Goal: Task Accomplishment & Management: Use online tool/utility

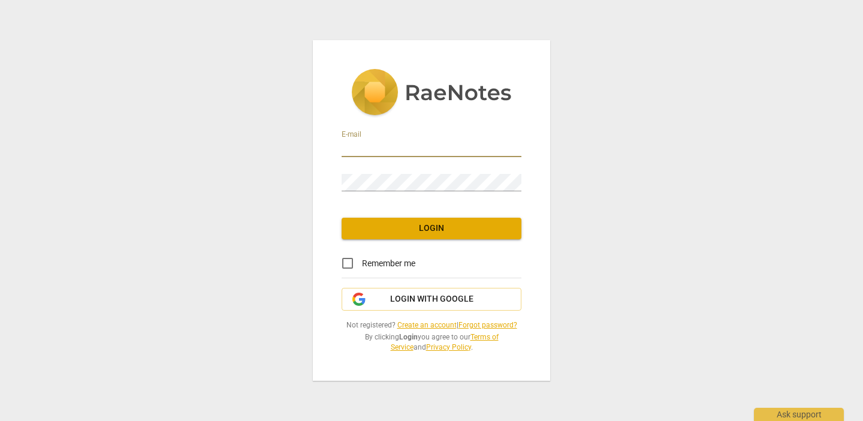
click at [394, 148] on input "email" at bounding box center [432, 148] width 180 height 17
type input "joanamariacalado@hotmail.com"
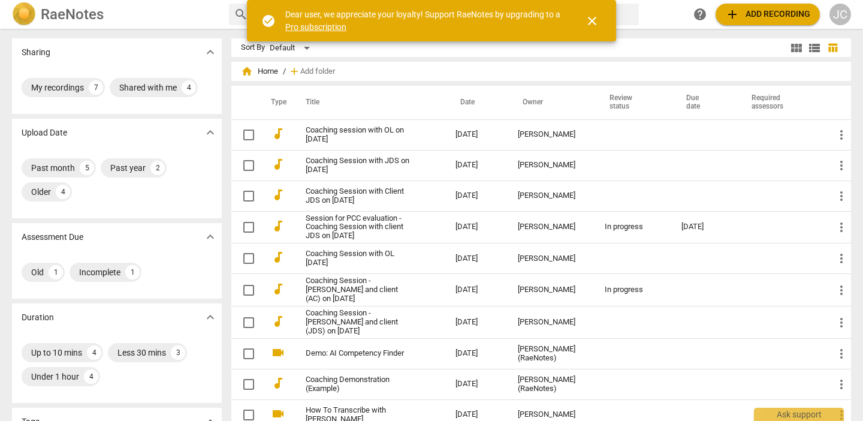
click at [598, 20] on span "close" at bounding box center [592, 21] width 14 height 14
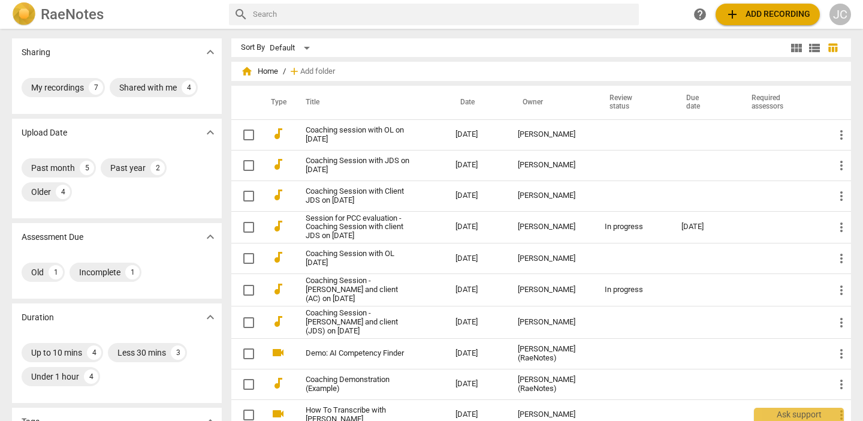
click at [767, 13] on span "add Add recording" at bounding box center [767, 14] width 85 height 14
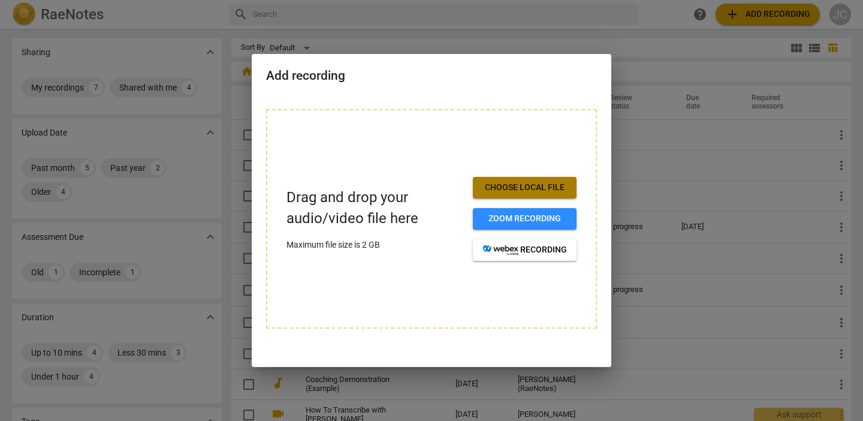
click at [550, 191] on span "Choose local file" at bounding box center [525, 188] width 85 height 12
click at [494, 186] on span "Choose local file" at bounding box center [525, 188] width 85 height 12
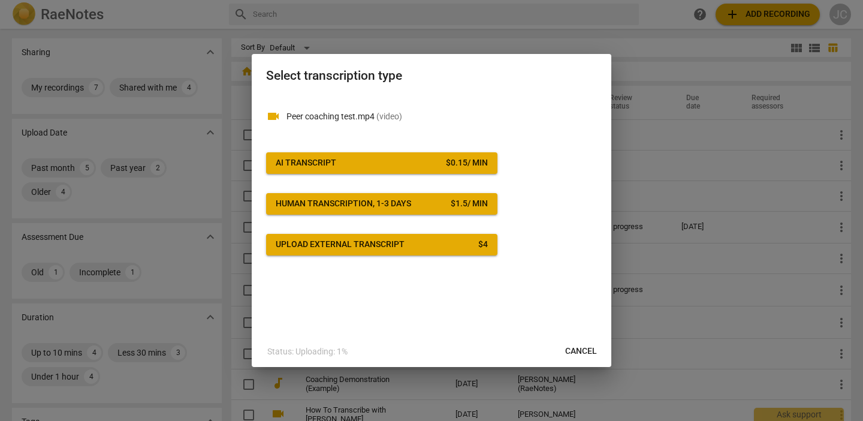
click at [420, 164] on span "AI Transcript $ 0.15 / min" at bounding box center [382, 163] width 212 height 12
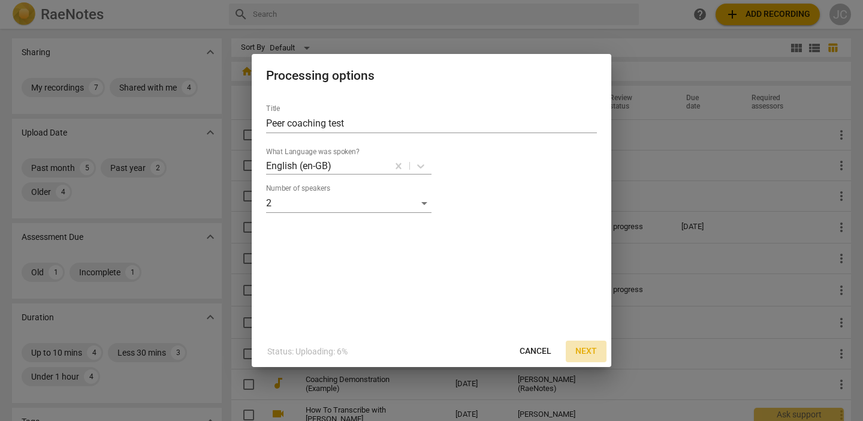
click at [595, 350] on span "Next" at bounding box center [587, 351] width 22 height 12
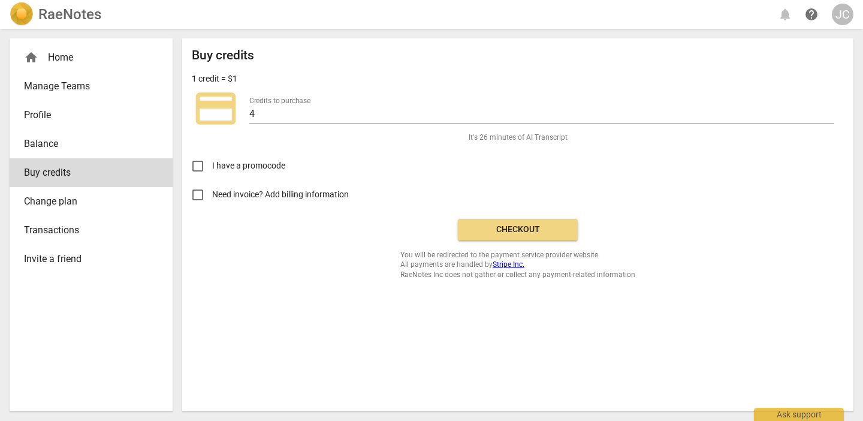
click at [478, 229] on span "Checkout" at bounding box center [518, 230] width 101 height 12
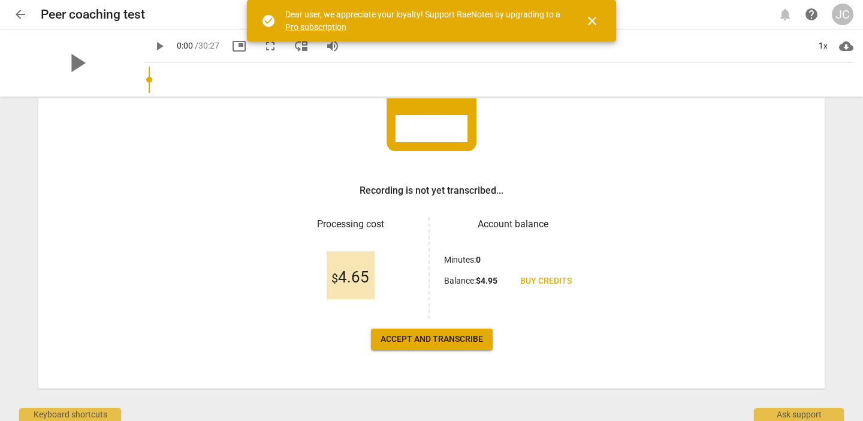
scroll to position [120, 0]
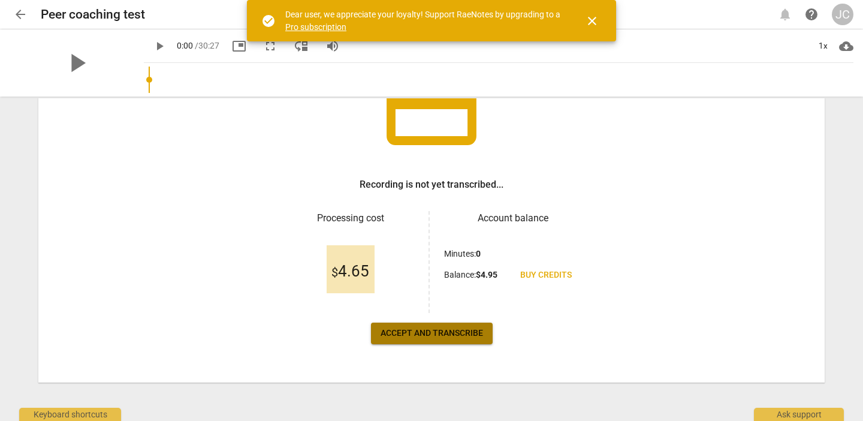
click at [455, 329] on span "Accept and transcribe" at bounding box center [432, 333] width 103 height 12
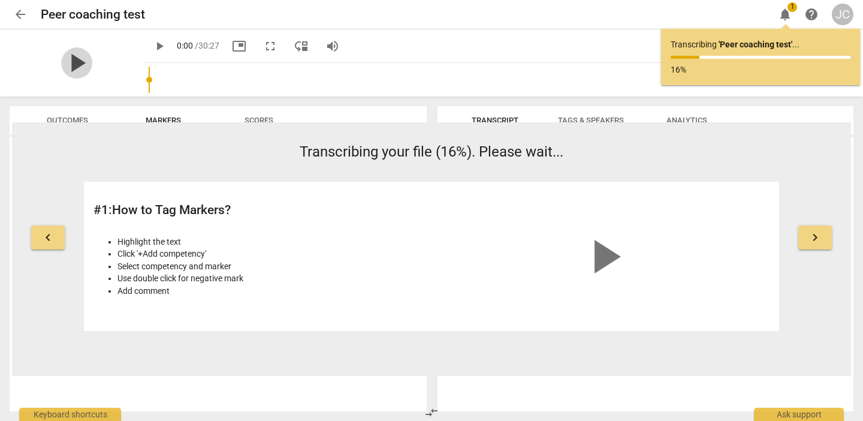
click at [73, 65] on span "play_arrow" at bounding box center [76, 62] width 31 height 31
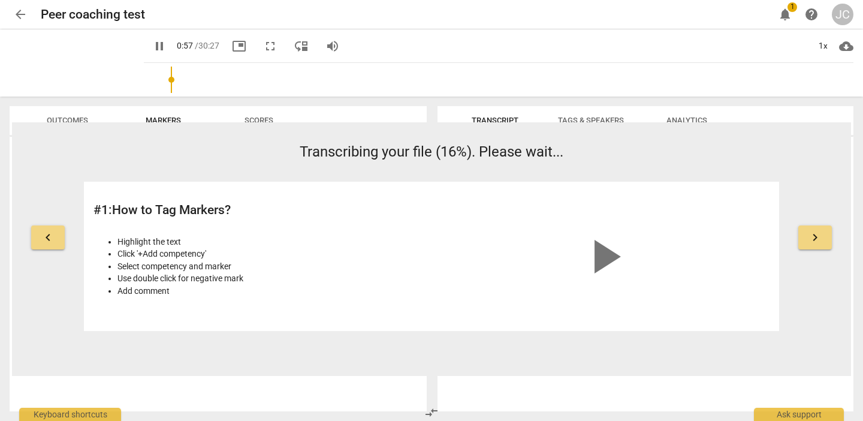
click at [156, 79] on input "range" at bounding box center [501, 80] width 705 height 38
click at [172, 81] on input "range" at bounding box center [501, 80] width 705 height 38
click at [263, 44] on span "fullscreen" at bounding box center [270, 46] width 14 height 14
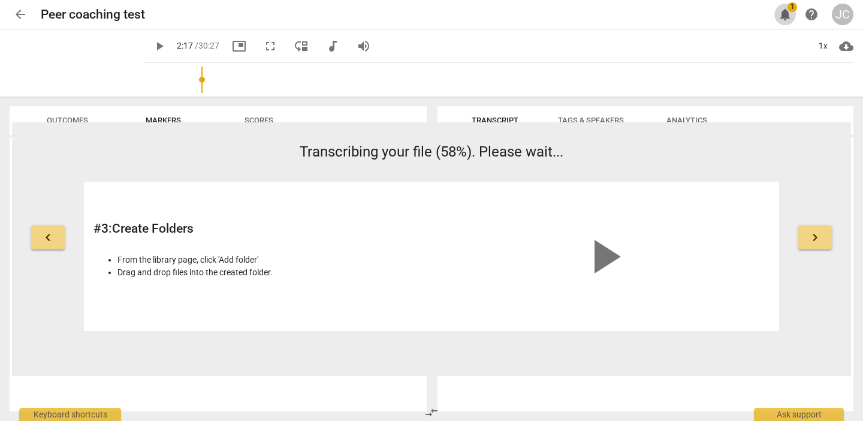
click at [793, 16] on span "notifications 1" at bounding box center [786, 14] width 22 height 14
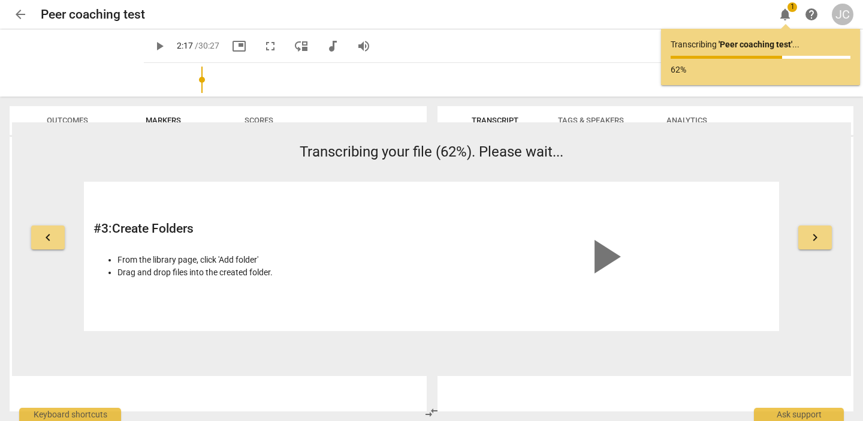
type input "137"
click at [23, 11] on span "arrow_back" at bounding box center [20, 14] width 14 height 14
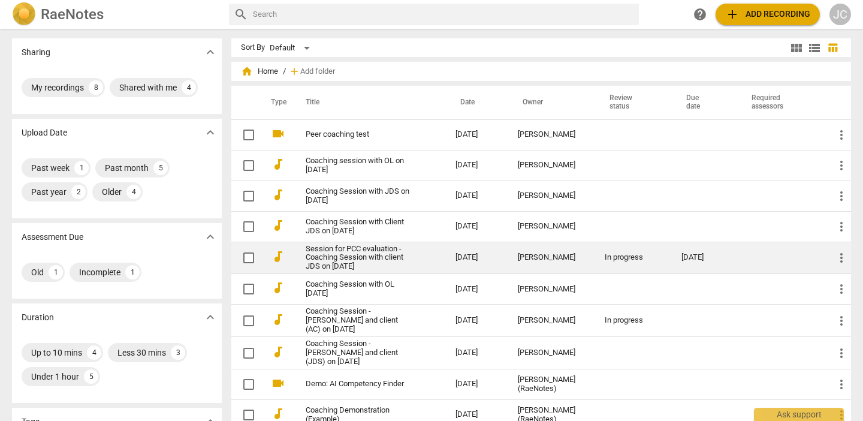
click at [355, 254] on link "Session for PCC evaluation - Coaching Session with client JDS on [DATE]" at bounding box center [359, 258] width 107 height 27
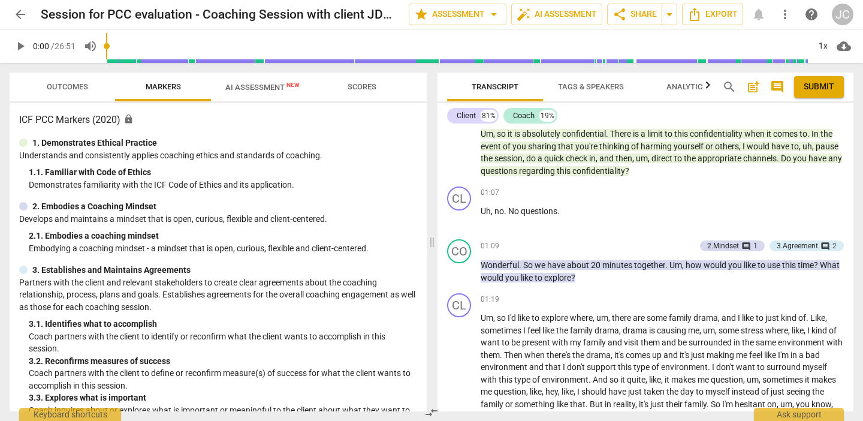
scroll to position [236, 0]
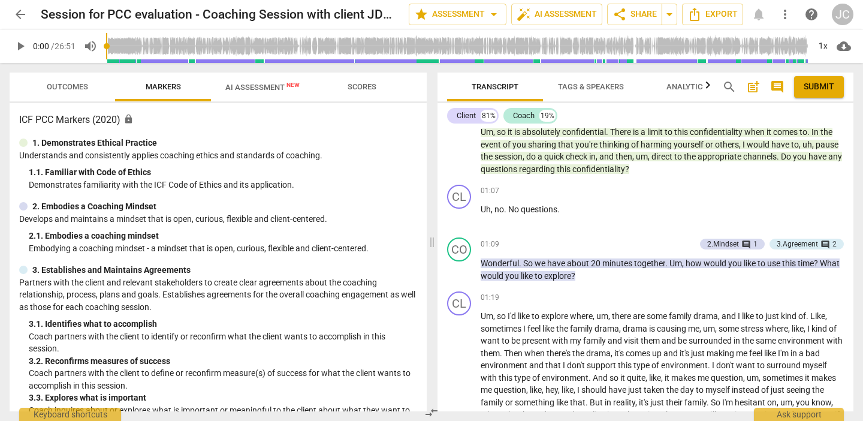
click at [250, 94] on span "AI Assessment New" at bounding box center [262, 87] width 103 height 18
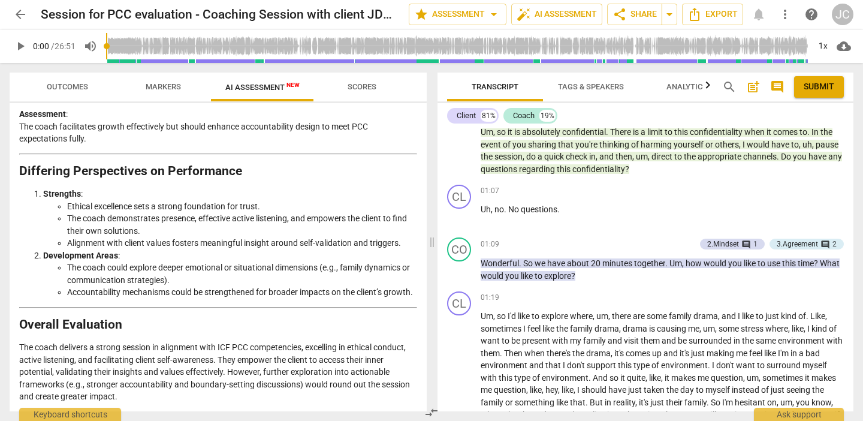
scroll to position [2224, 0]
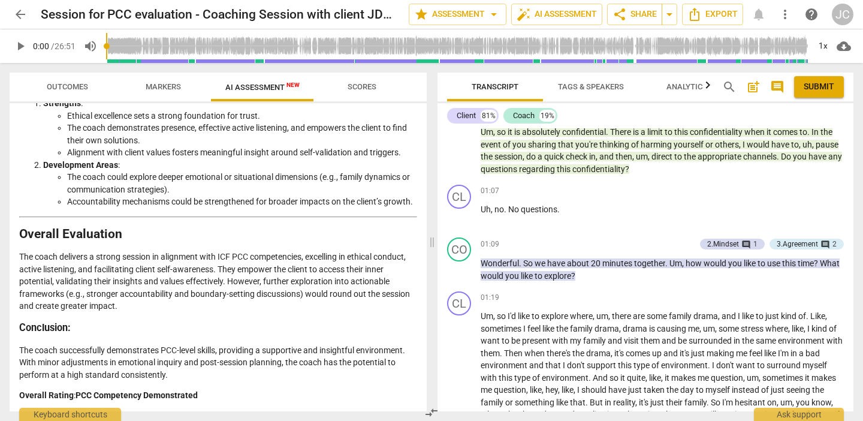
click at [26, 14] on span "arrow_back" at bounding box center [20, 14] width 14 height 14
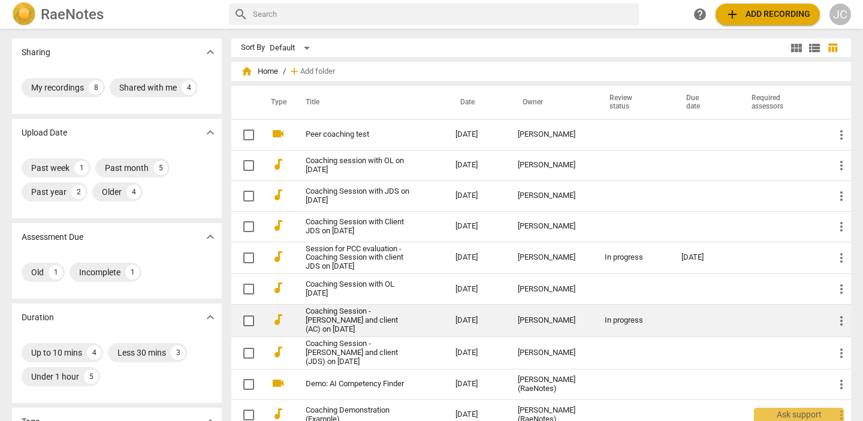
click at [384, 319] on link "Coaching Session - [PERSON_NAME] and client (AC) on [DATE]" at bounding box center [359, 320] width 107 height 27
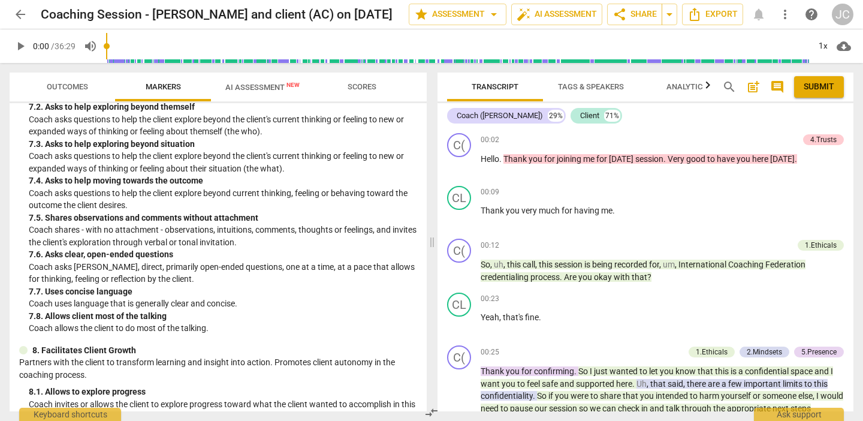
scroll to position [1315, 0]
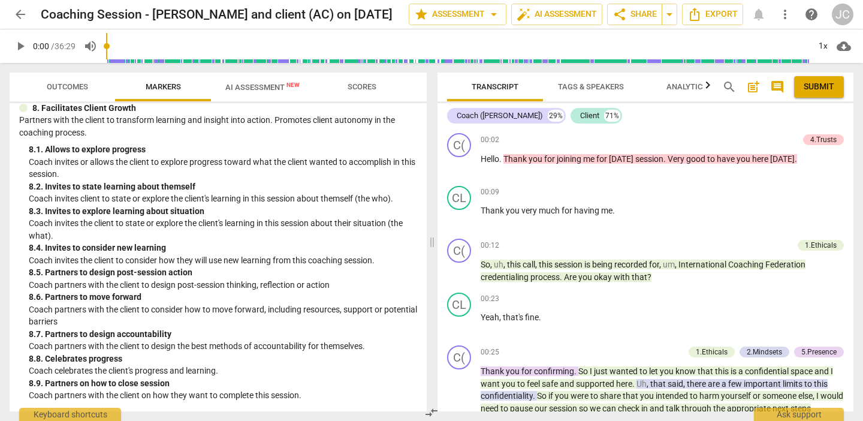
click at [270, 91] on span "AI Assessment New" at bounding box center [262, 87] width 74 height 9
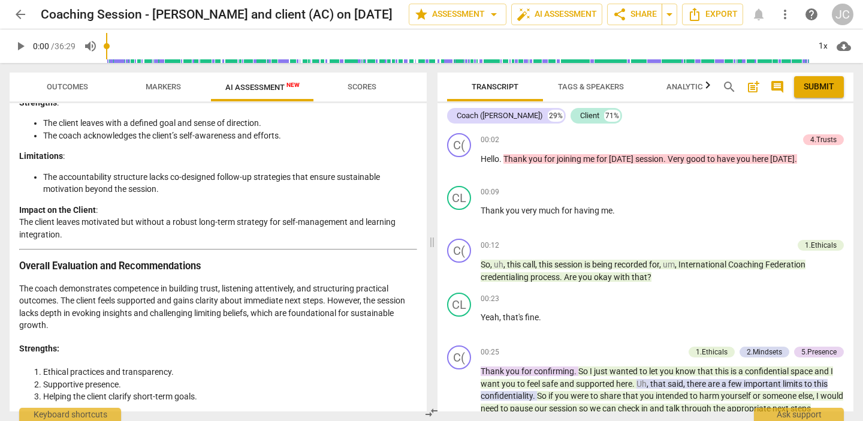
scroll to position [2326, 0]
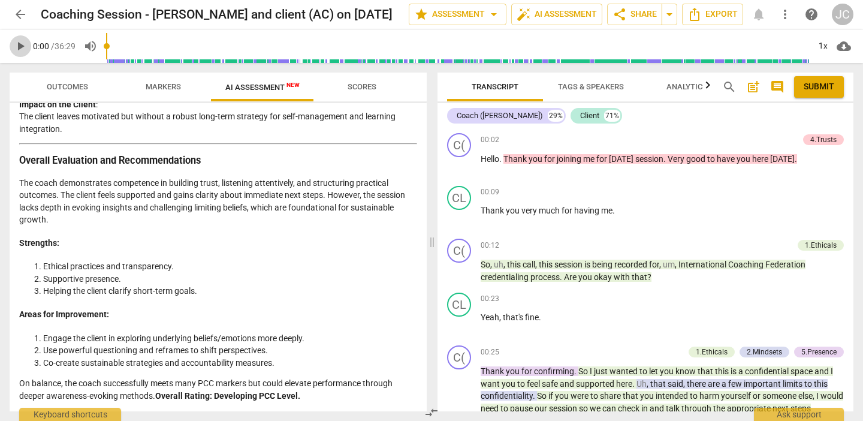
click at [17, 45] on span "play_arrow" at bounding box center [20, 46] width 14 height 14
click at [162, 49] on input "range" at bounding box center [457, 46] width 703 height 38
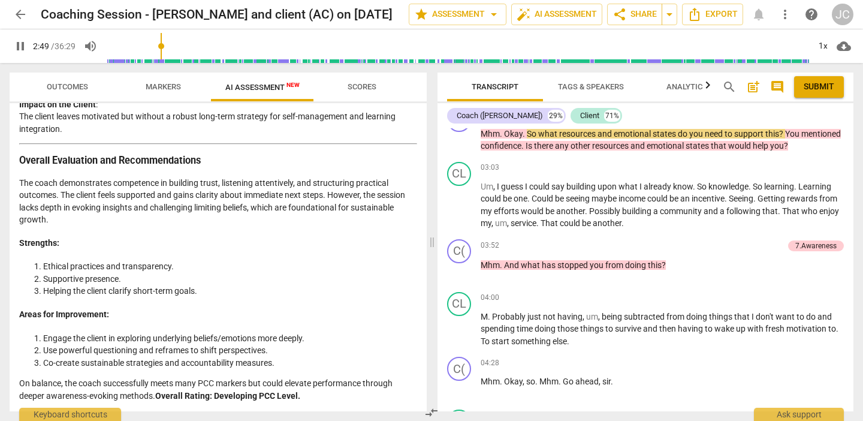
click at [174, 56] on input "range" at bounding box center [457, 46] width 703 height 38
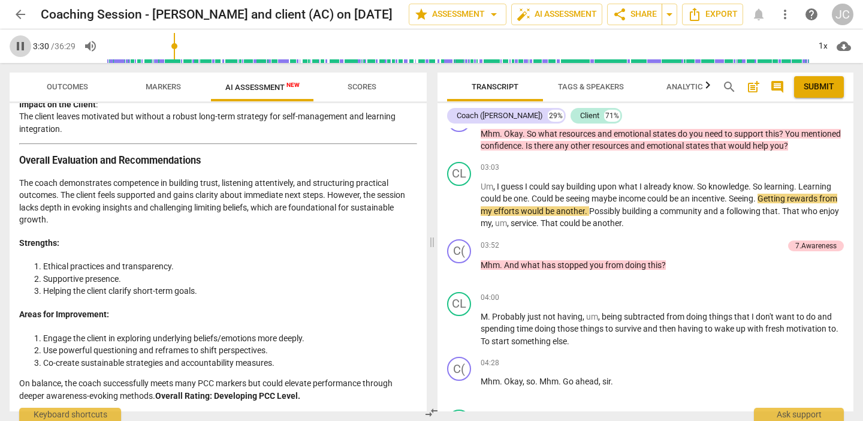
click at [25, 48] on span "pause" at bounding box center [20, 46] width 14 height 14
type input "211"
click at [25, 12] on span "arrow_back" at bounding box center [20, 14] width 14 height 14
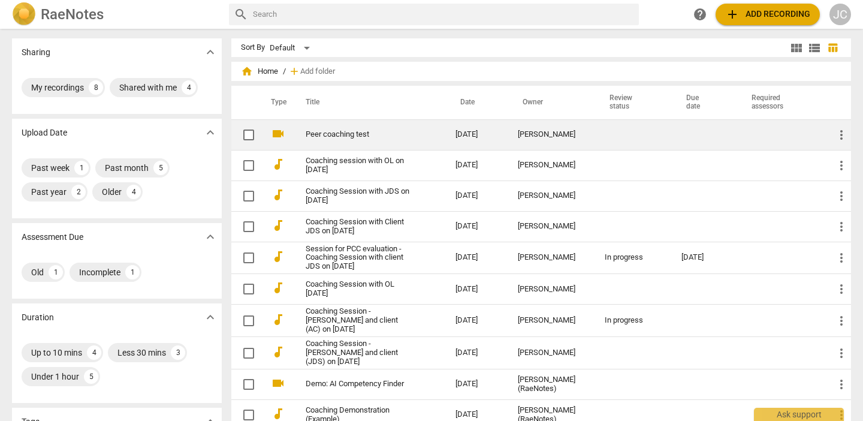
click at [400, 137] on link "Peer coaching test" at bounding box center [359, 134] width 107 height 9
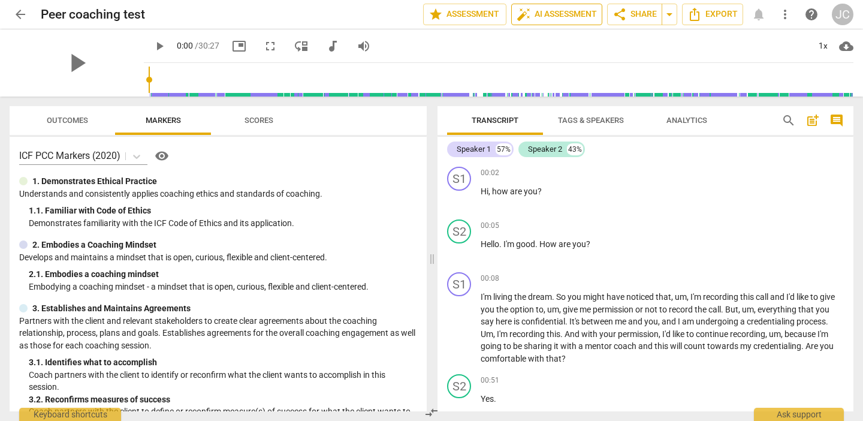
click at [538, 20] on span "auto_fix_high AI Assessment" at bounding box center [557, 14] width 80 height 14
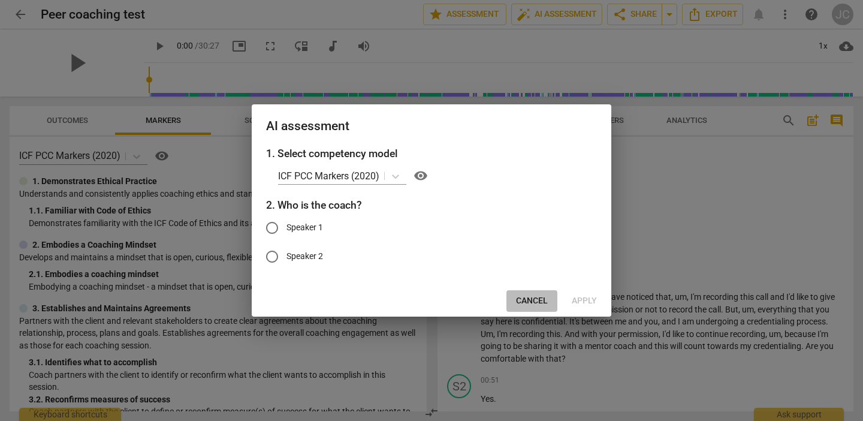
click at [530, 295] on span "Cancel" at bounding box center [532, 301] width 32 height 12
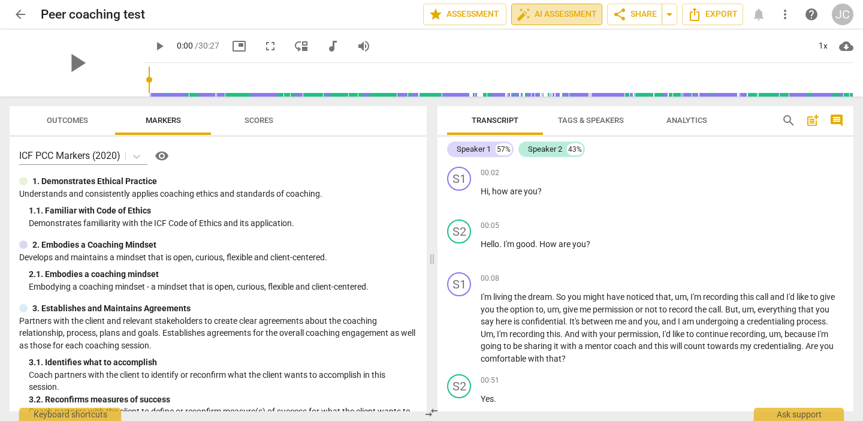
click at [544, 18] on span "auto_fix_high AI Assessment" at bounding box center [557, 14] width 80 height 14
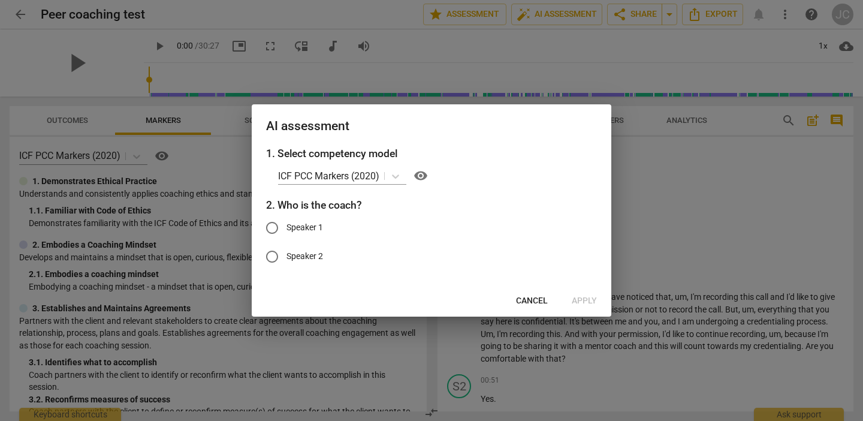
click at [279, 240] on input "Speaker 1" at bounding box center [272, 227] width 29 height 29
radio input "true"
click at [585, 298] on span "Apply" at bounding box center [584, 301] width 25 height 12
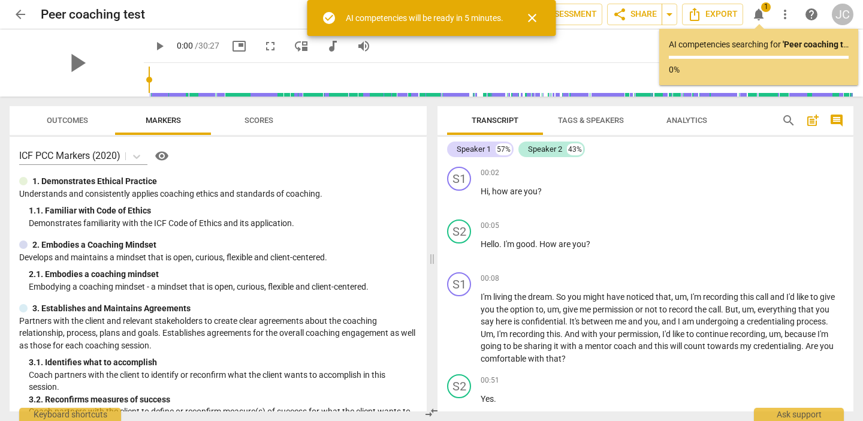
click at [691, 122] on span "Analytics" at bounding box center [687, 120] width 41 height 9
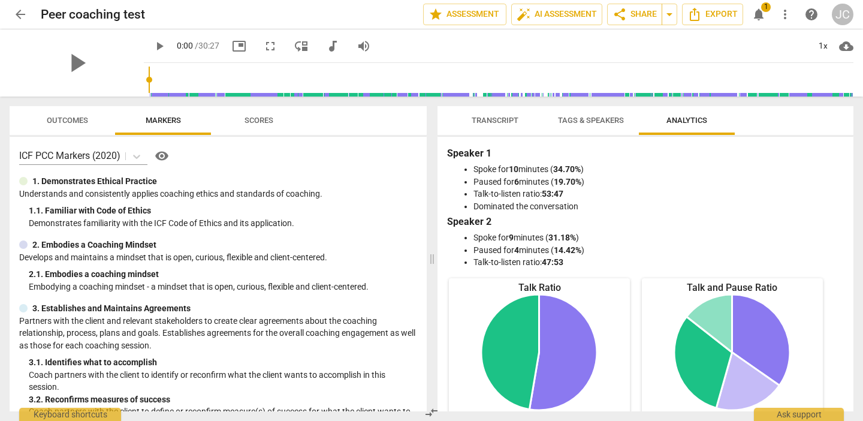
click at [495, 122] on span "Transcript" at bounding box center [495, 120] width 47 height 9
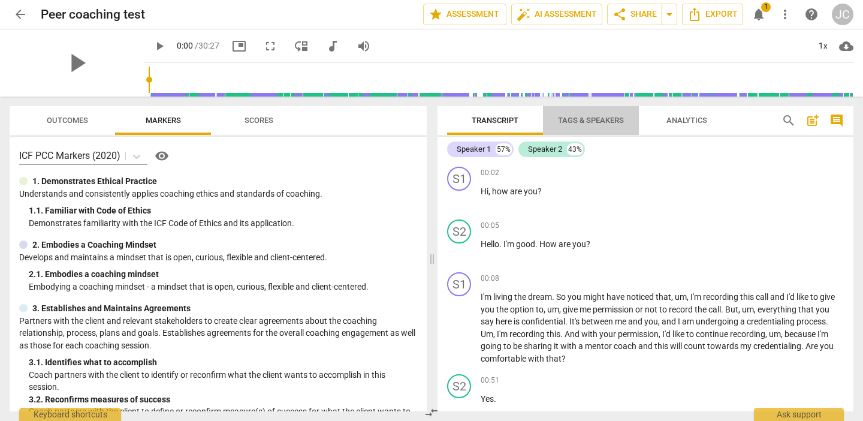
click at [553, 130] on button "Tags & Speakers" at bounding box center [591, 120] width 96 height 29
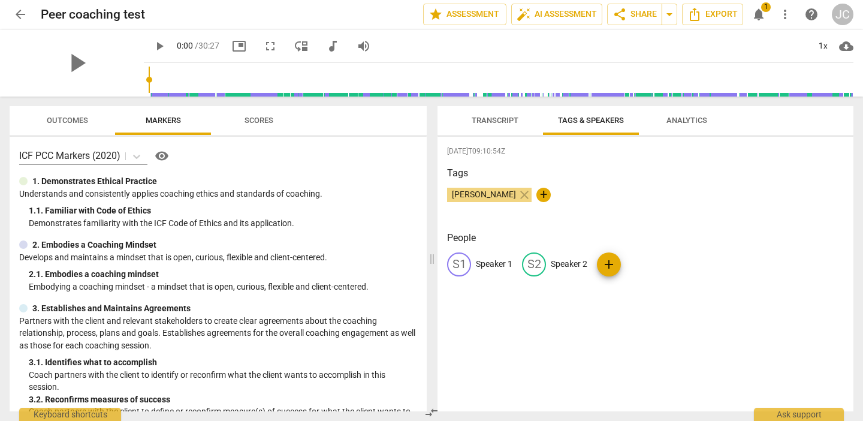
click at [495, 273] on div "S1 Speaker 1" at bounding box center [479, 264] width 65 height 24
type input "Coach"
click at [636, 267] on p "Speaker 2" at bounding box center [647, 264] width 37 height 13
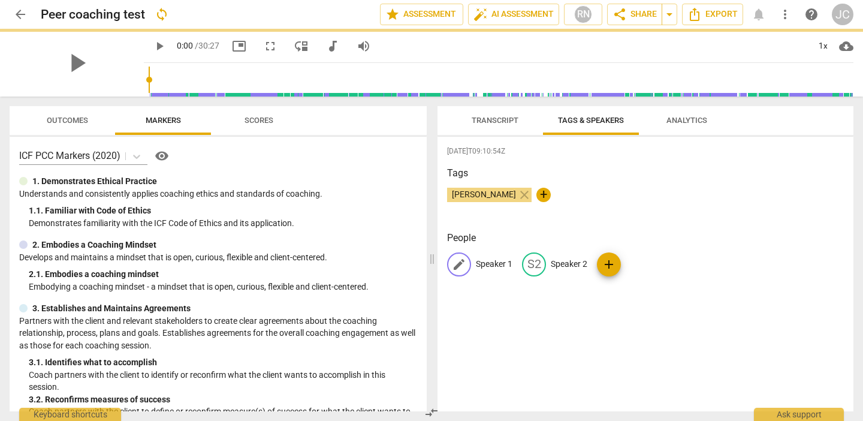
click at [487, 264] on p "Speaker 1" at bounding box center [494, 264] width 37 height 13
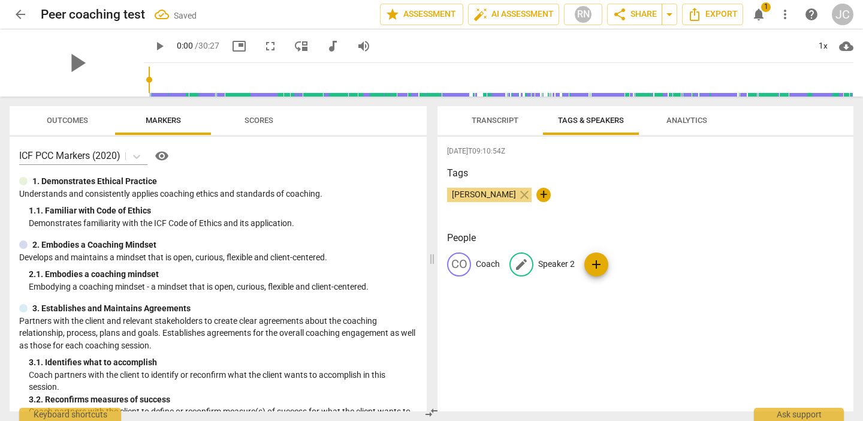
click at [569, 266] on p "Speaker 2" at bounding box center [556, 264] width 37 height 13
type input "Client"
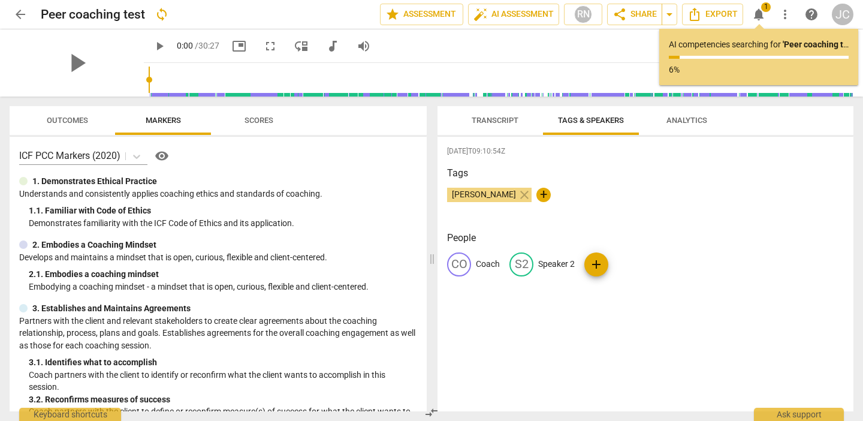
click at [505, 124] on span "Transcript" at bounding box center [495, 120] width 47 height 9
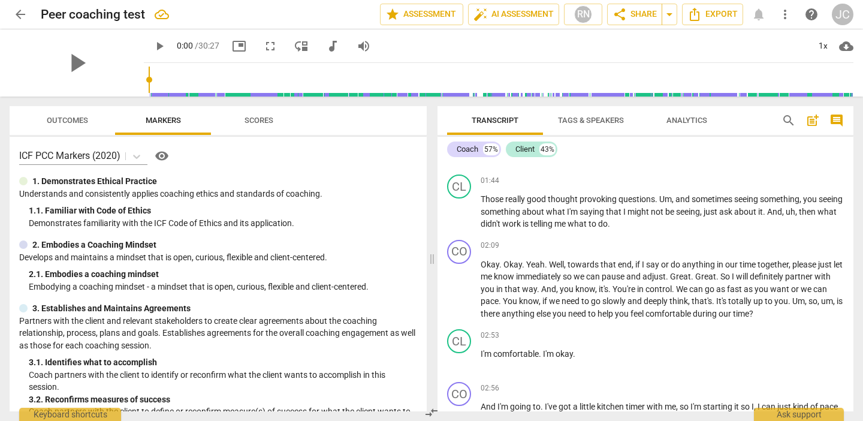
scroll to position [465, 0]
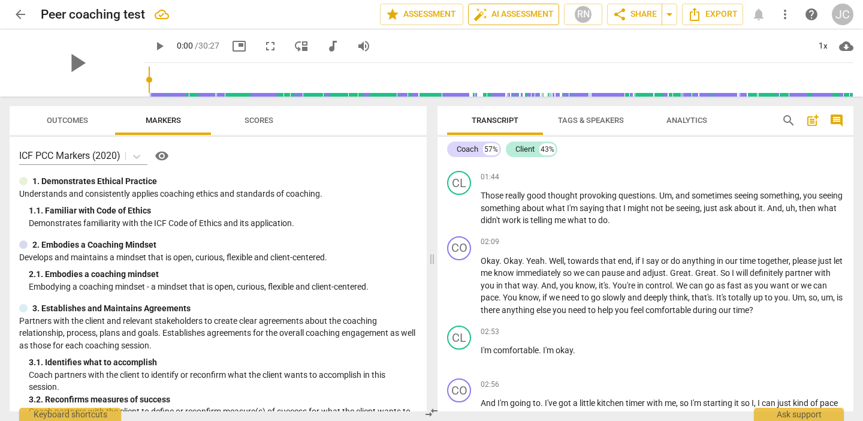
click at [538, 12] on span "auto_fix_high AI Assessment" at bounding box center [514, 14] width 80 height 14
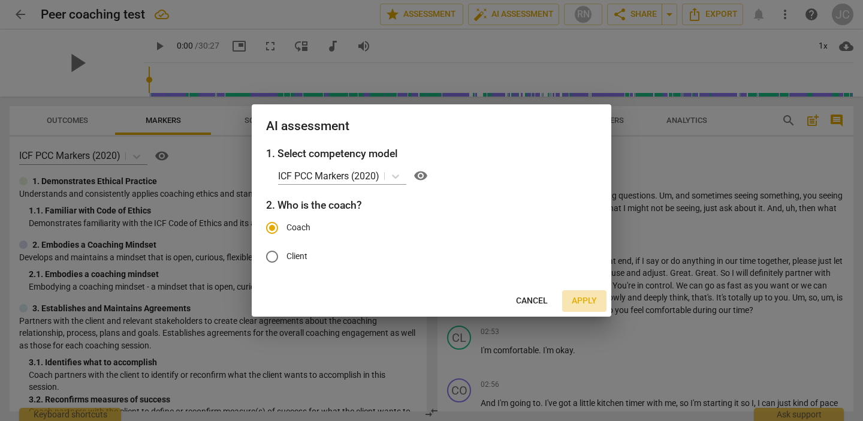
click at [576, 304] on span "Apply" at bounding box center [584, 301] width 25 height 12
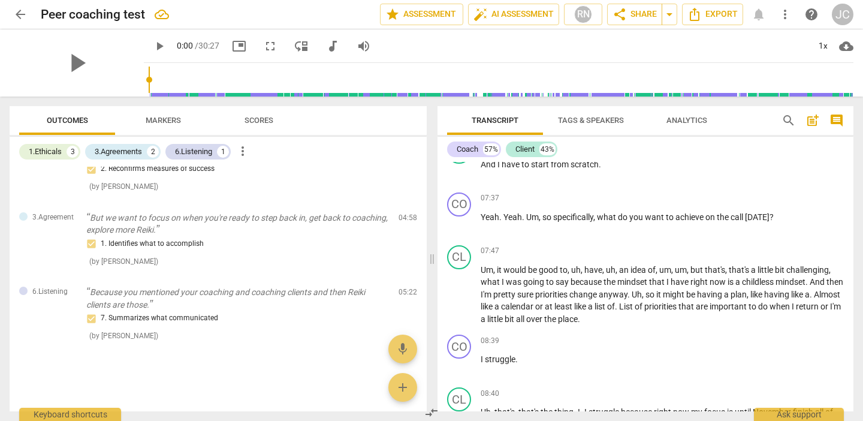
scroll to position [1582, 0]
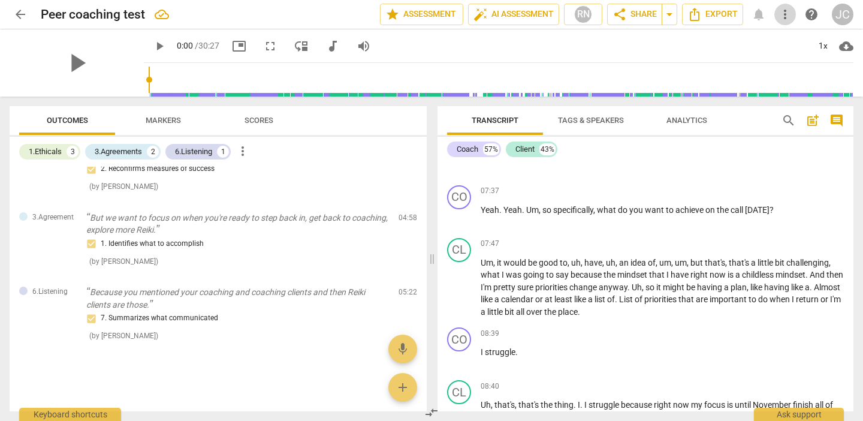
click at [784, 18] on span "more_vert" at bounding box center [785, 14] width 14 height 14
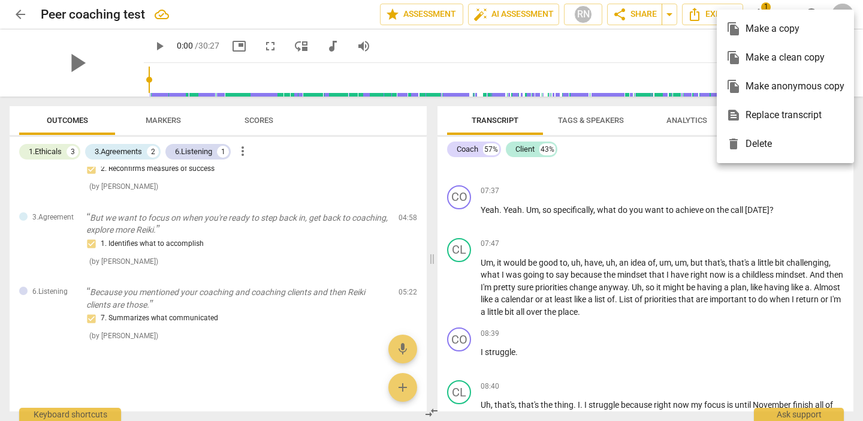
click at [698, 43] on div at bounding box center [431, 210] width 863 height 421
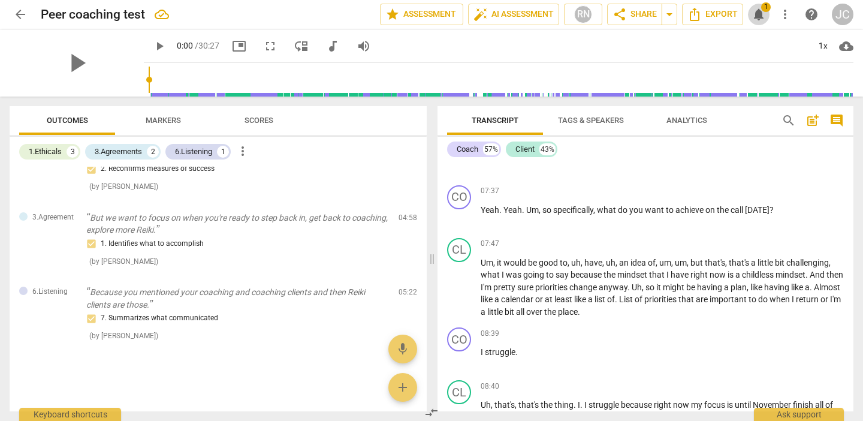
click at [760, 22] on button "notifications 1" at bounding box center [759, 15] width 22 height 22
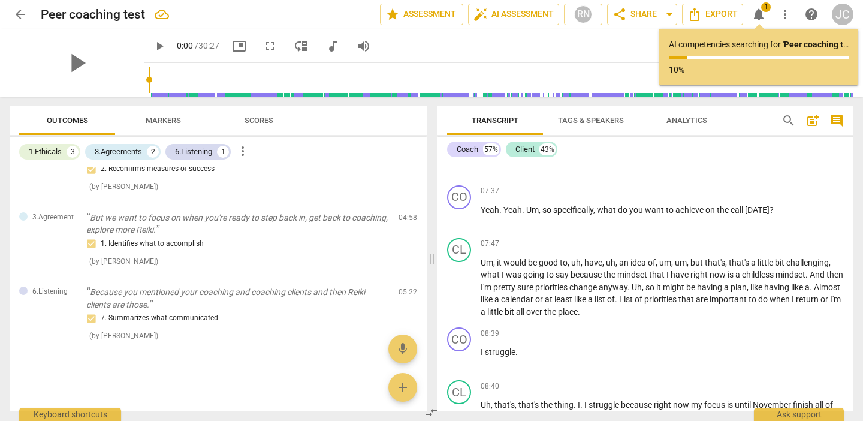
click at [22, 10] on span "arrow_back" at bounding box center [20, 14] width 14 height 14
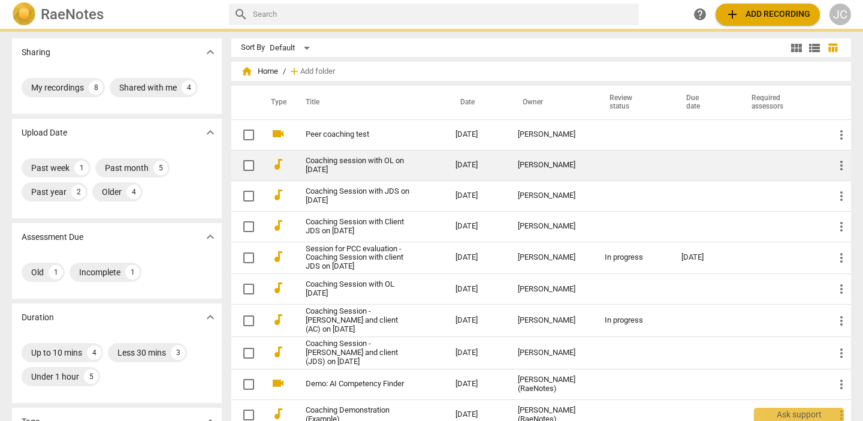
click at [374, 172] on link "Coaching session with OL on [DATE]" at bounding box center [359, 165] width 107 height 18
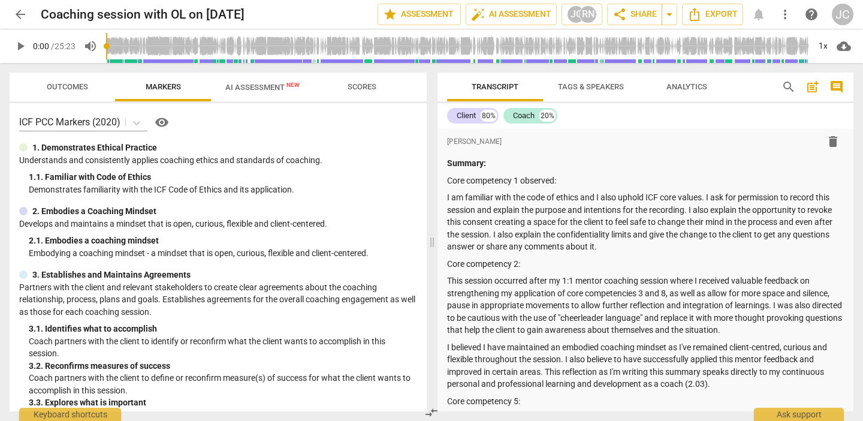
click at [251, 89] on span "AI Assessment New" at bounding box center [262, 87] width 74 height 9
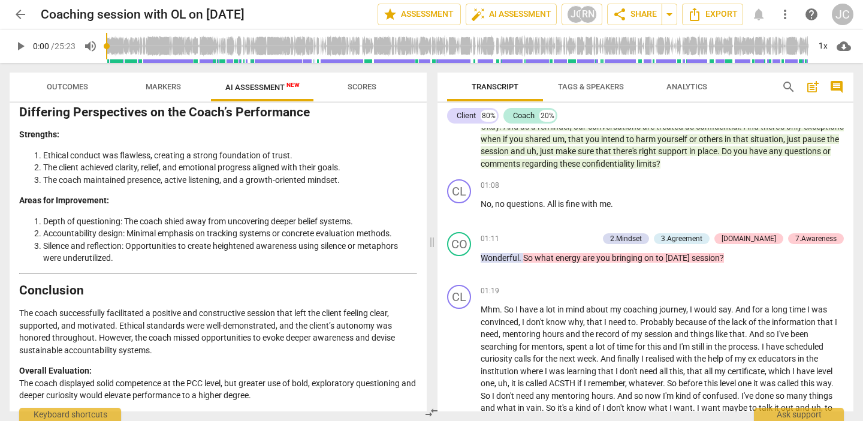
scroll to position [2035, 0]
click at [23, 15] on span "arrow_back" at bounding box center [20, 14] width 14 height 14
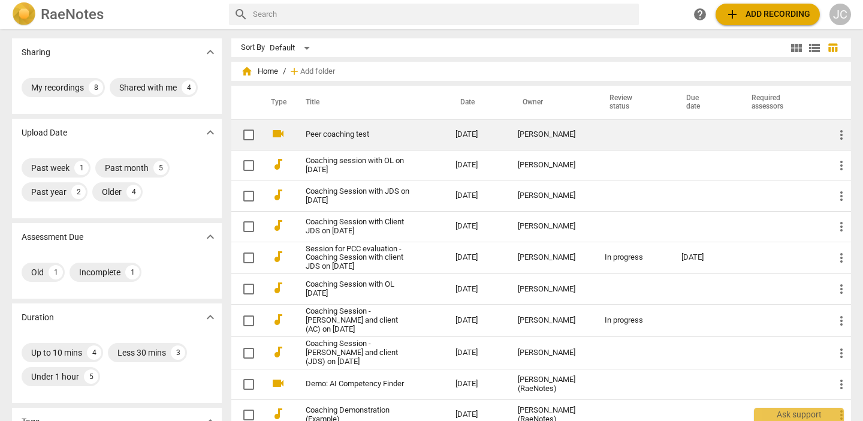
click at [403, 137] on link "Peer coaching test" at bounding box center [359, 134] width 107 height 9
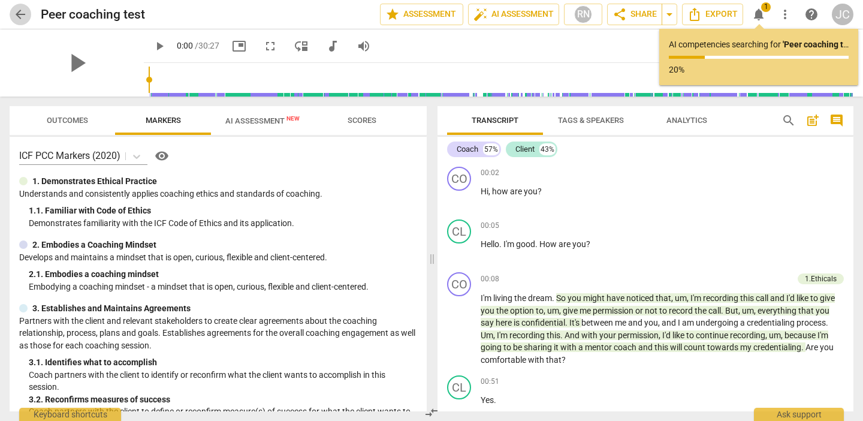
click at [26, 14] on span "arrow_back" at bounding box center [20, 14] width 14 height 14
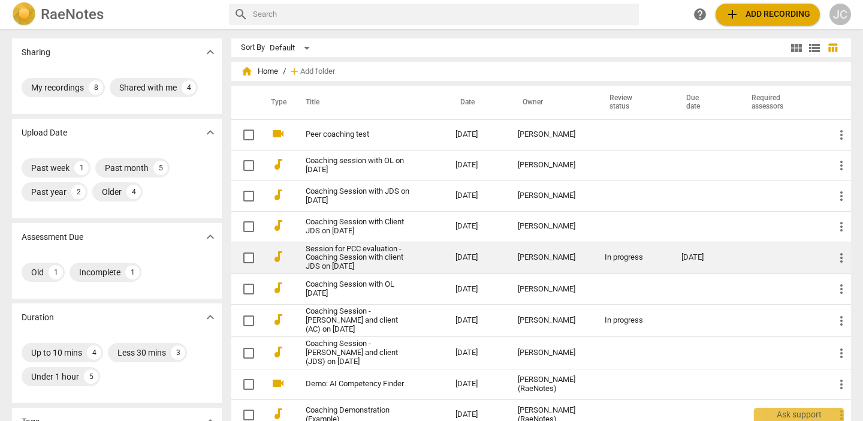
click at [344, 254] on link "Session for PCC evaluation - Coaching Session with client JDS on [DATE]" at bounding box center [359, 258] width 107 height 27
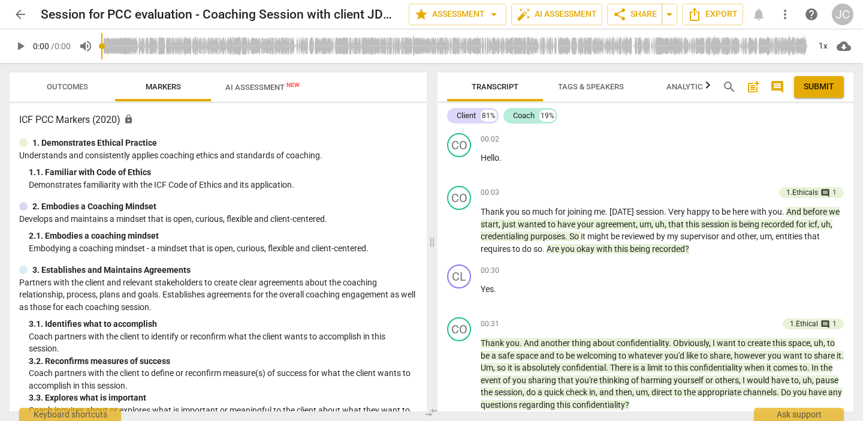
click at [688, 58] on input "range" at bounding box center [455, 46] width 708 height 38
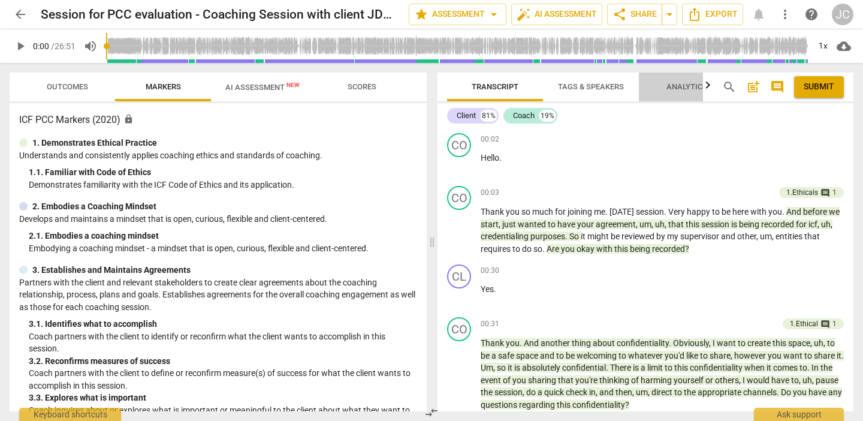
click at [685, 83] on span "Analytics" at bounding box center [687, 86] width 41 height 9
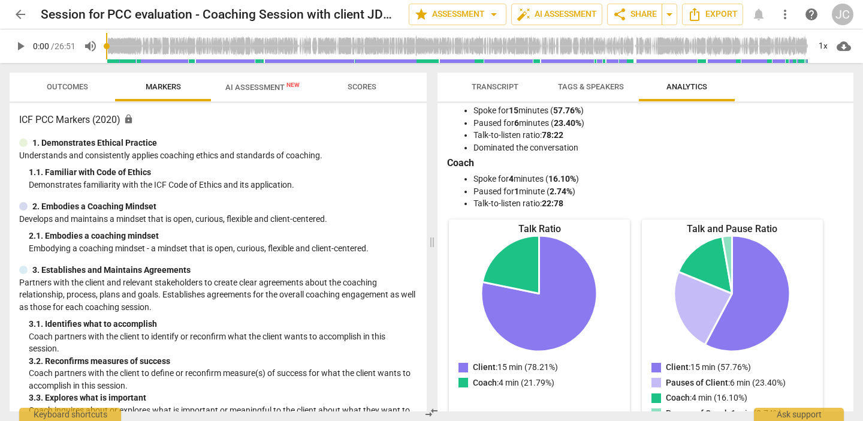
scroll to position [23, 0]
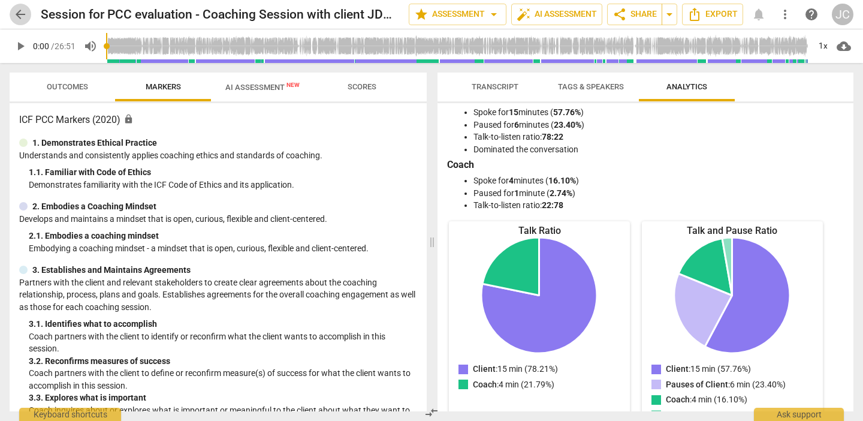
click at [15, 17] on span "arrow_back" at bounding box center [20, 14] width 14 height 14
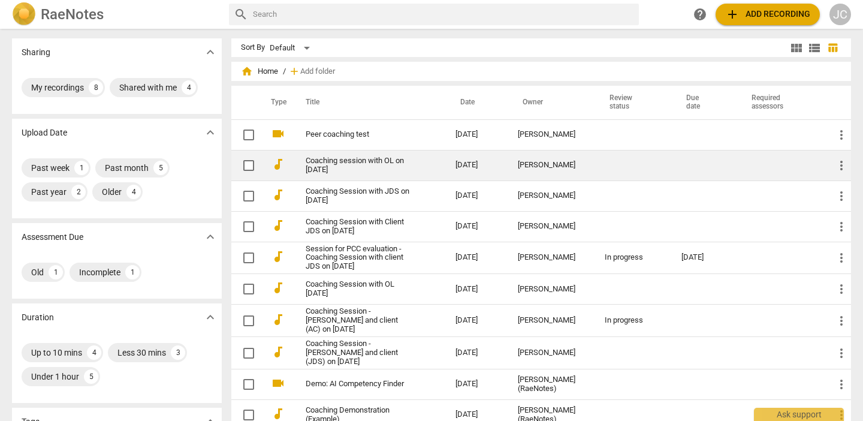
click at [330, 155] on td "Coaching session with OL on [DATE]" at bounding box center [368, 165] width 155 height 31
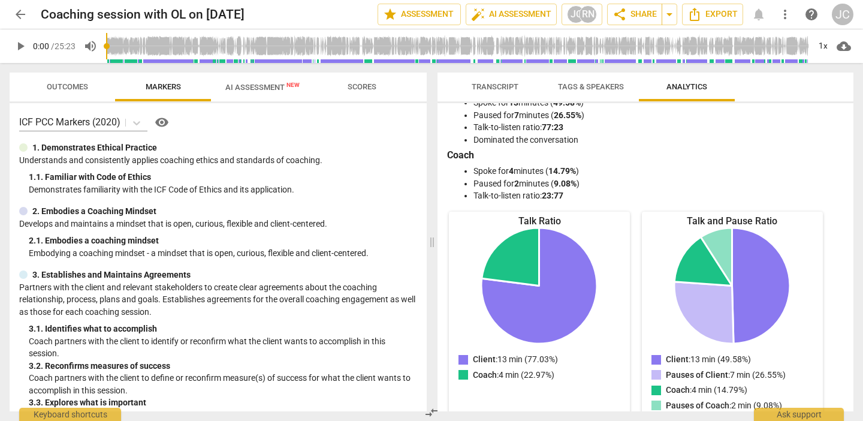
scroll to position [17, 0]
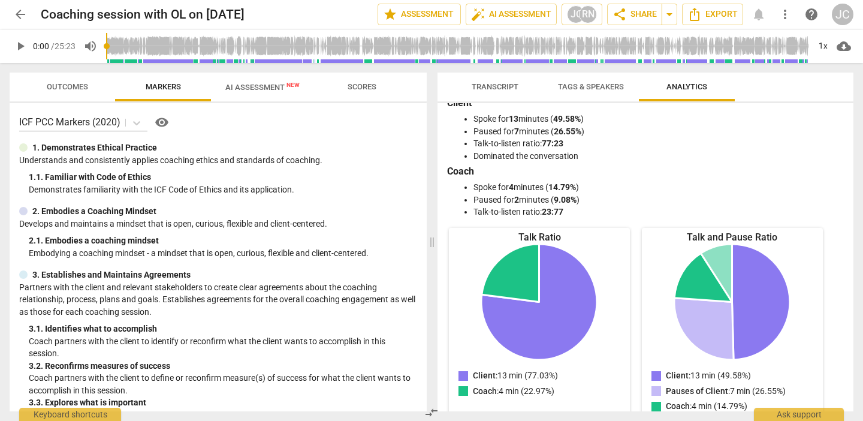
click at [23, 21] on span "arrow_back" at bounding box center [20, 14] width 14 height 14
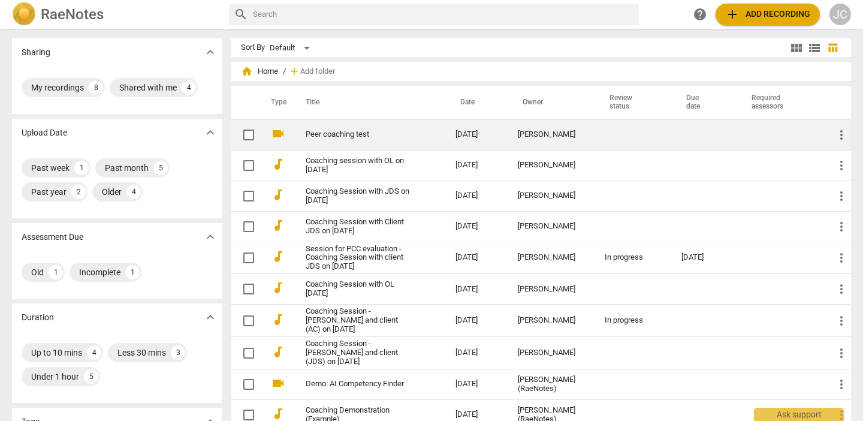
click at [372, 143] on td "Peer coaching test" at bounding box center [368, 134] width 155 height 31
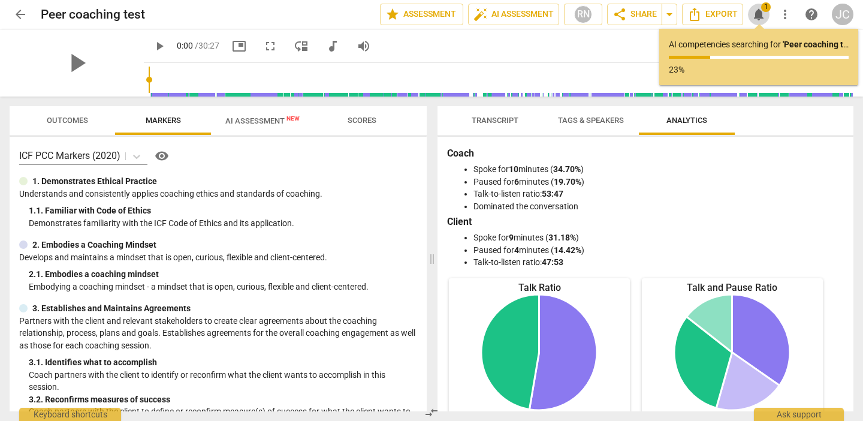
click at [763, 14] on span "notifications" at bounding box center [759, 14] width 14 height 14
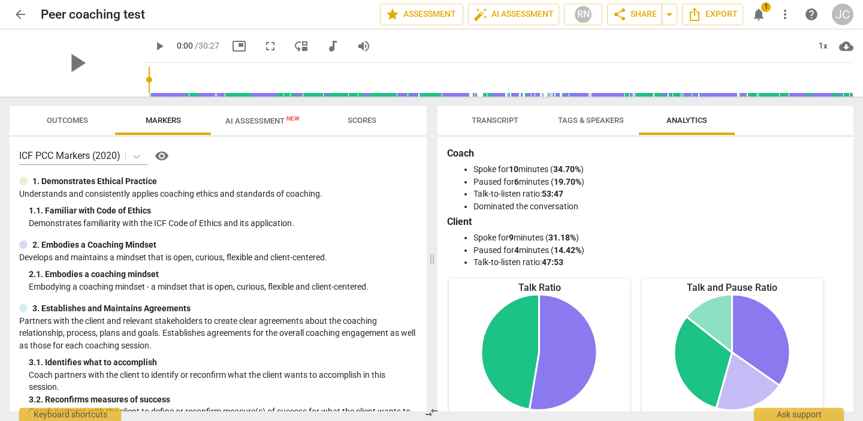
click at [763, 14] on span "notifications" at bounding box center [759, 14] width 14 height 14
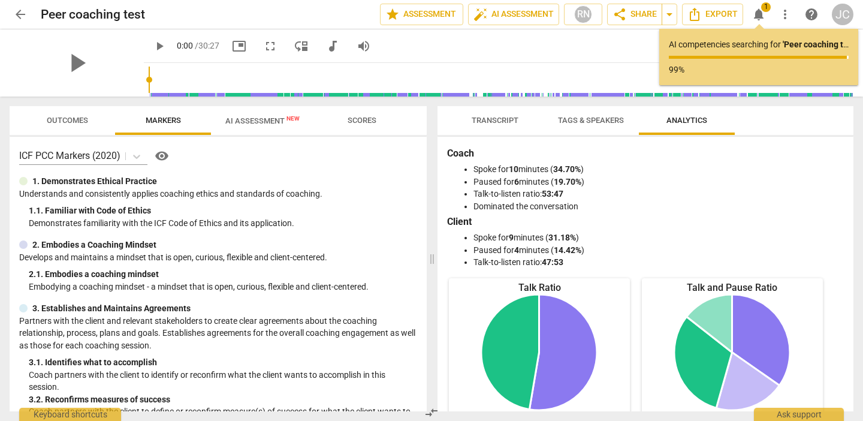
click at [591, 29] on div "play_arrow 0:00 / 30:27 picture_in_picture fullscreen move_down audiotrack volu…" at bounding box center [499, 46] width 710 height 34
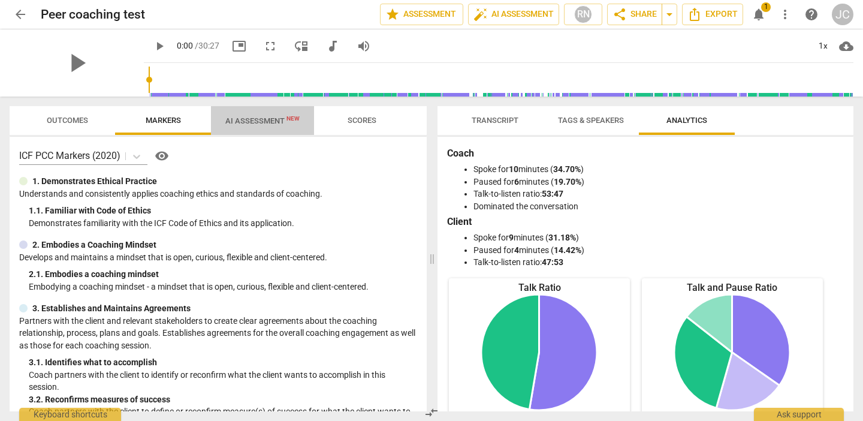
click at [284, 132] on button "AI Assessment New" at bounding box center [262, 120] width 103 height 29
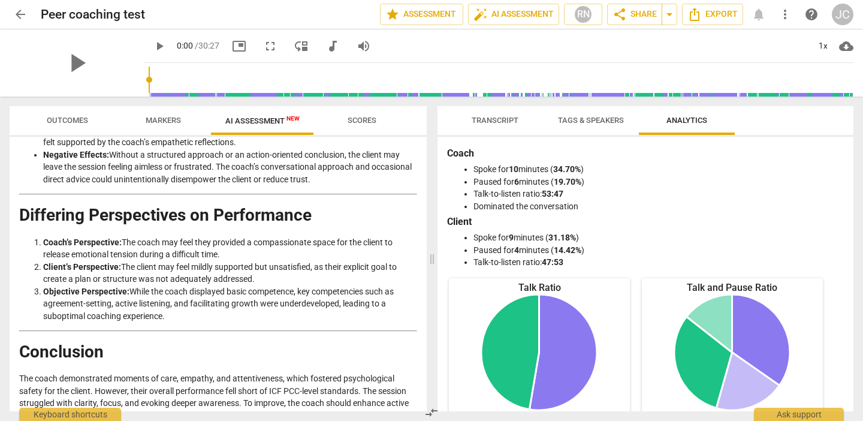
scroll to position [2275, 0]
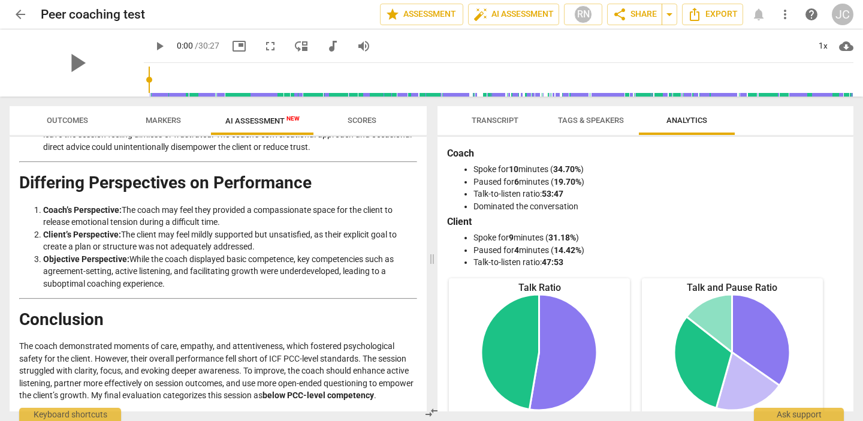
click at [477, 124] on span "Transcript" at bounding box center [495, 120] width 47 height 9
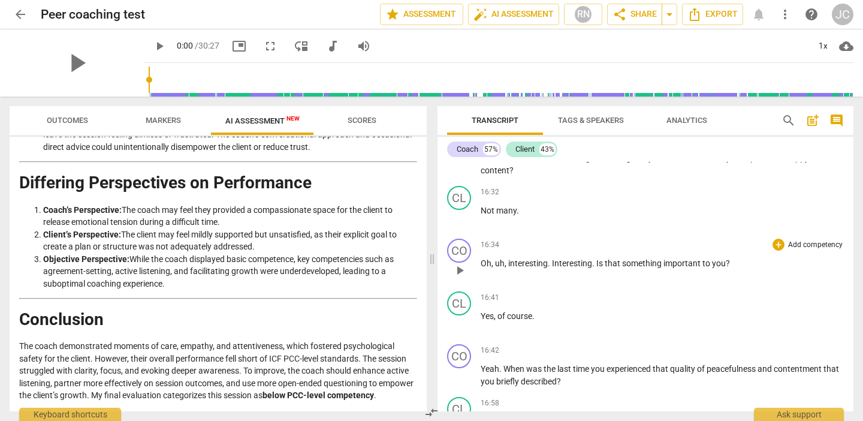
scroll to position [3889, 0]
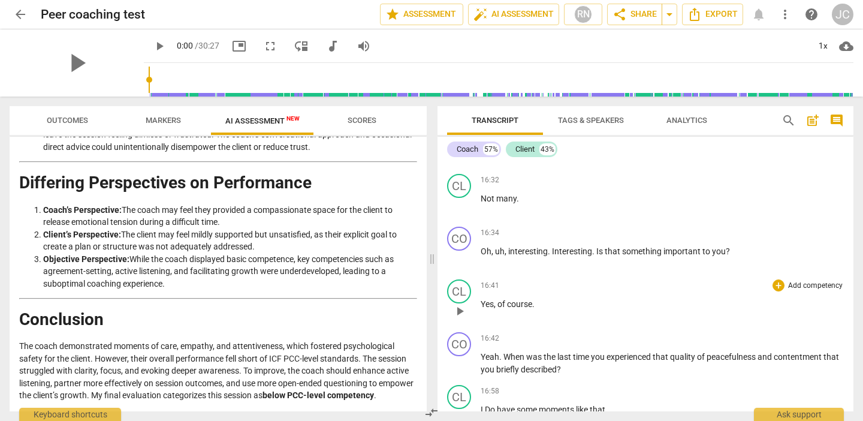
click at [463, 314] on span "play_arrow" at bounding box center [460, 311] width 14 height 14
click at [463, 314] on span "pause" at bounding box center [460, 311] width 14 height 14
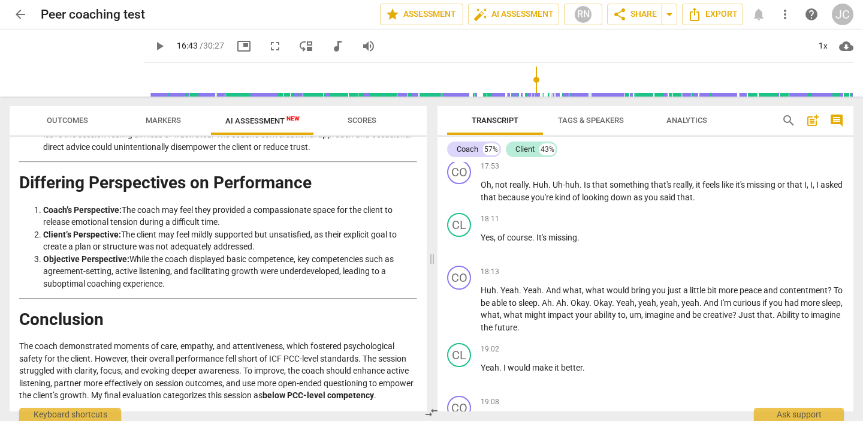
scroll to position [4591, 0]
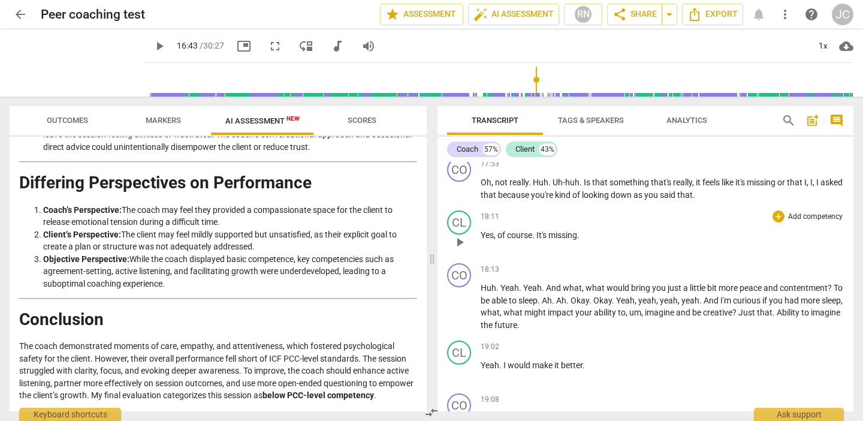
click at [461, 246] on span "play_arrow" at bounding box center [460, 242] width 14 height 14
click at [461, 246] on span "pause" at bounding box center [460, 242] width 14 height 14
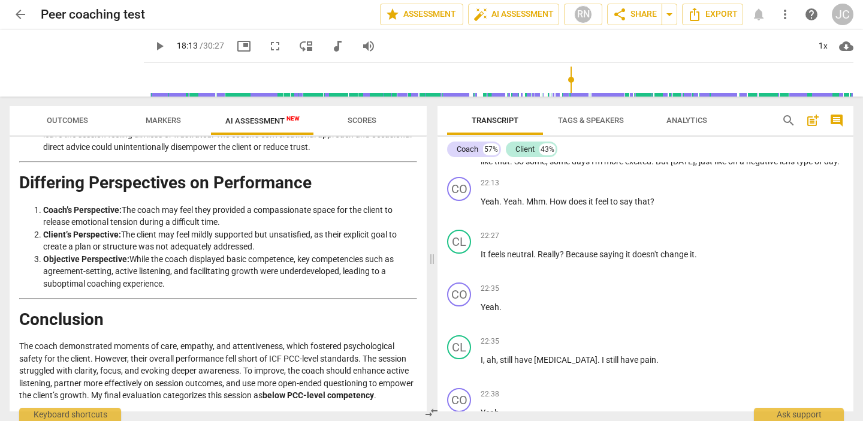
scroll to position [5550, 0]
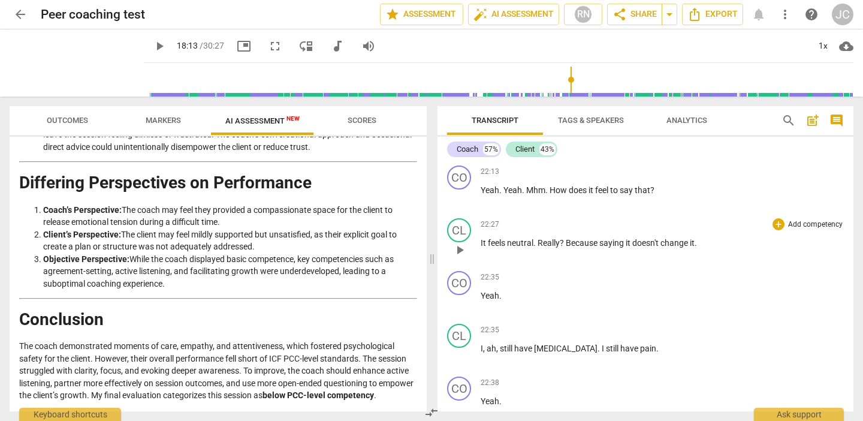
click at [508, 266] on div "CL play_arrow pause 22:27 + Add competency keyboard_arrow_right It feels neutra…" at bounding box center [646, 239] width 416 height 53
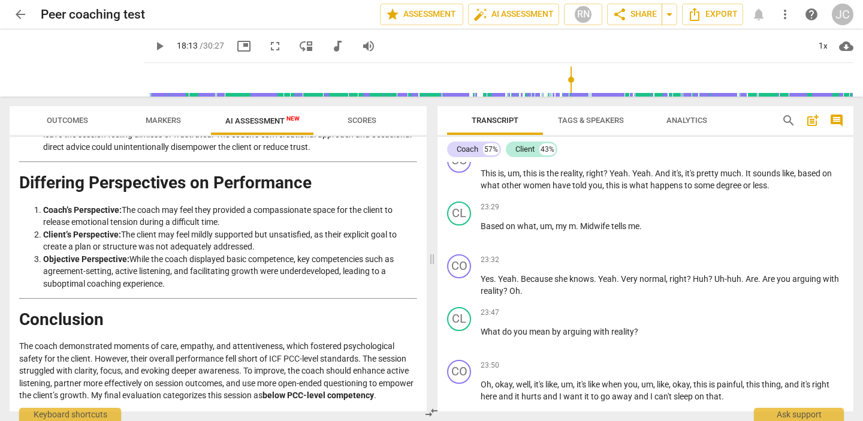
scroll to position [6004, 0]
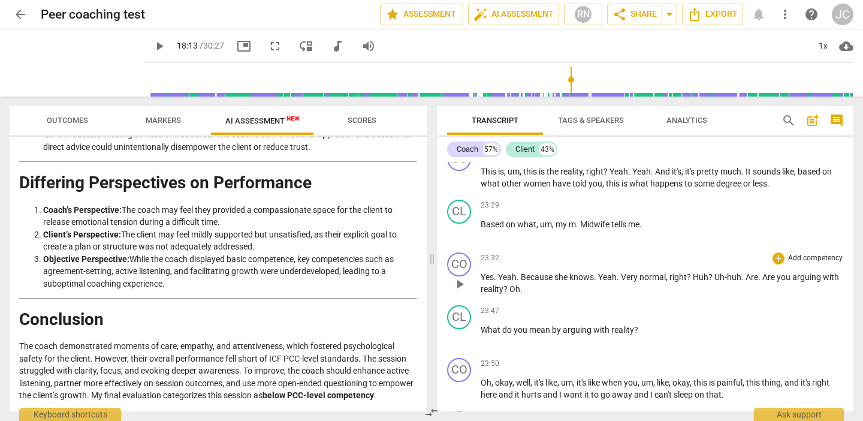
click at [460, 291] on span "play_arrow" at bounding box center [460, 284] width 14 height 14
click at [460, 291] on span "pause" at bounding box center [460, 284] width 14 height 14
type input "1423"
